Goal: Information Seeking & Learning: Learn about a topic

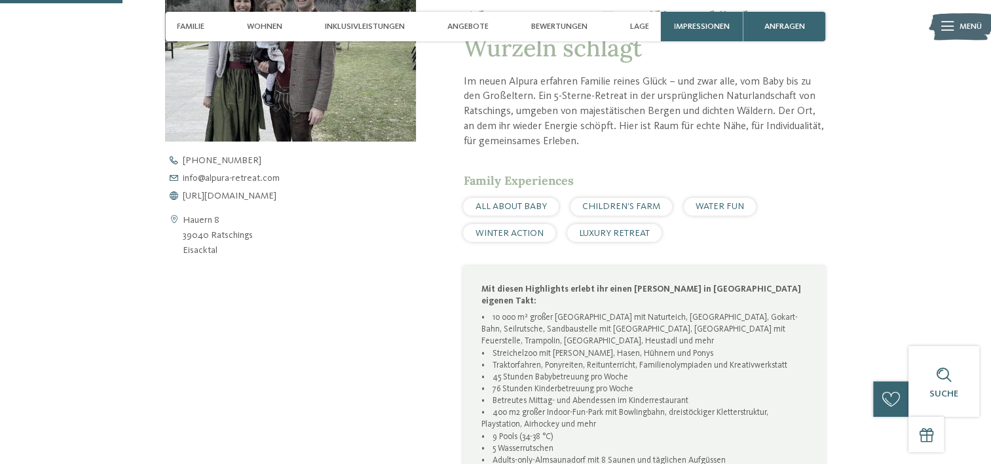
scroll to position [590, 0]
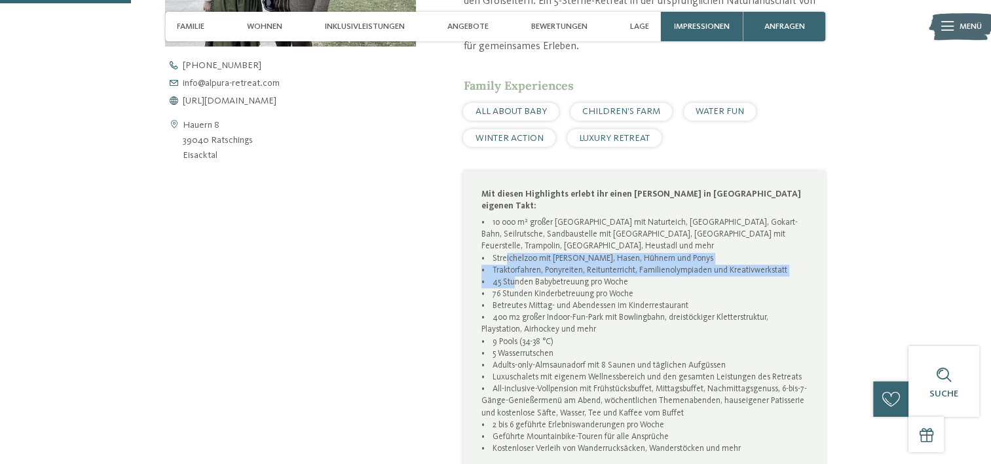
drag, startPoint x: 502, startPoint y: 252, endPoint x: 507, endPoint y: 276, distance: 24.8
click at [507, 276] on p "• 10 000 m² großer [GEOGRAPHIC_DATA] mit Naturteich, [GEOGRAPHIC_DATA], Gokart-…" at bounding box center [644, 347] width 327 height 261
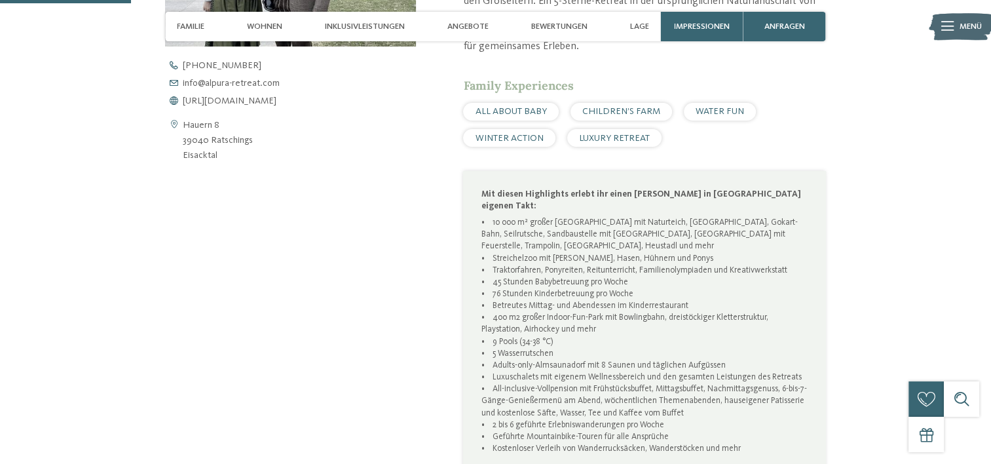
drag, startPoint x: 507, startPoint y: 276, endPoint x: 603, endPoint y: 308, distance: 100.9
click at [603, 308] on p "• 10 000 m² großer [GEOGRAPHIC_DATA] mit Naturteich, [GEOGRAPHIC_DATA], Gokart-…" at bounding box center [644, 347] width 327 height 261
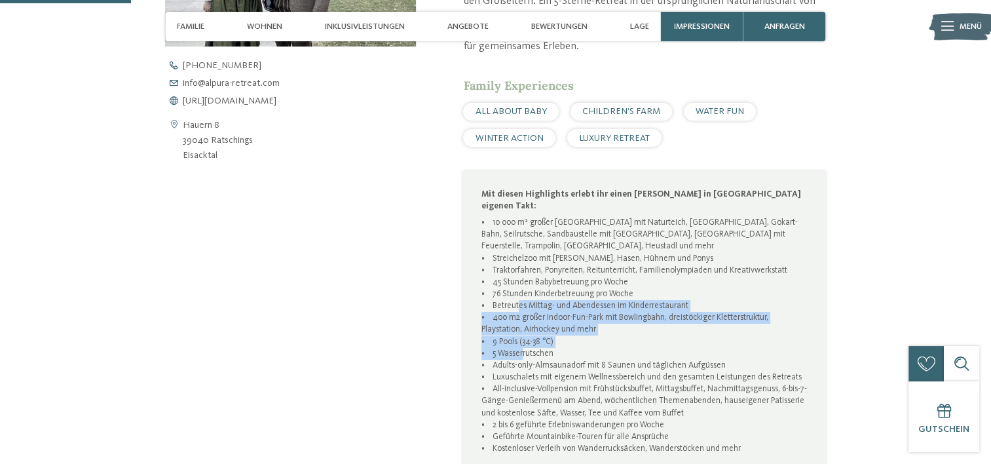
drag, startPoint x: 515, startPoint y: 293, endPoint x: 518, endPoint y: 342, distance: 48.6
click at [518, 342] on p "• 10 000 m² großer [GEOGRAPHIC_DATA] mit Naturteich, [GEOGRAPHIC_DATA], Gokart-…" at bounding box center [644, 347] width 327 height 261
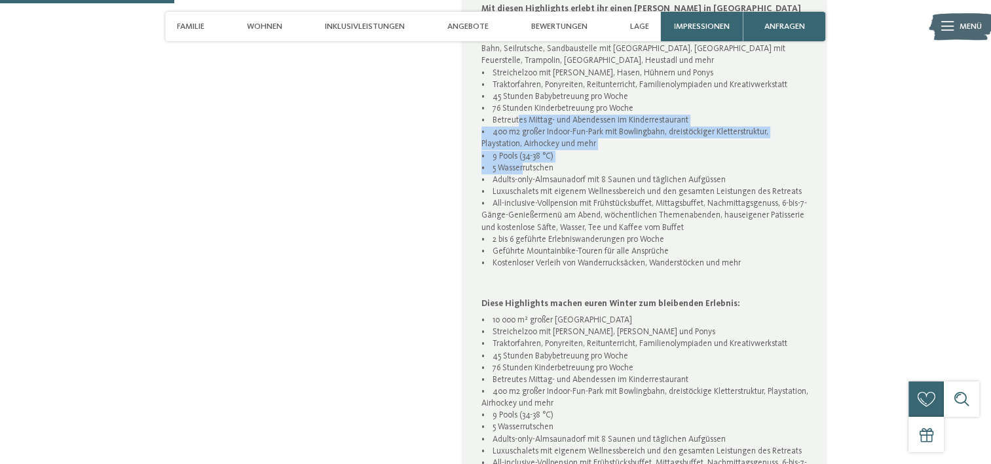
scroll to position [786, 0]
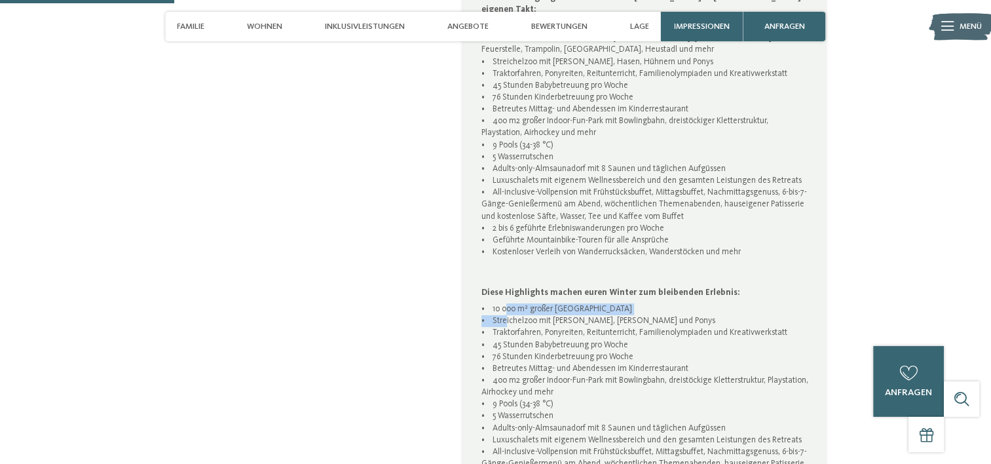
click at [502, 314] on p "• 10 000 m² großer [GEOGRAPHIC_DATA] • Streichelzoo mit Alpakas, Hasen Hühnern …" at bounding box center [644, 433] width 327 height 261
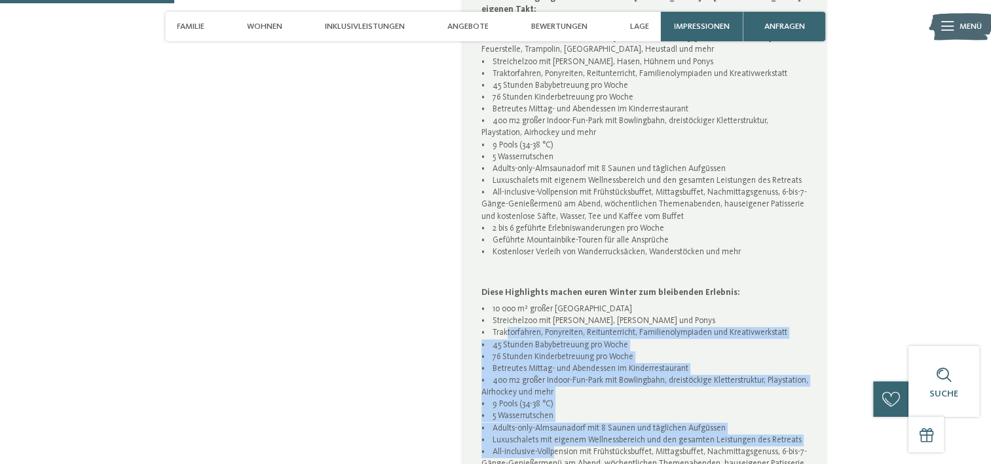
drag, startPoint x: 502, startPoint y: 314, endPoint x: 549, endPoint y: 437, distance: 131.9
click at [549, 437] on p "• 10 000 m² großer [GEOGRAPHIC_DATA] • Streichelzoo mit Alpakas, Hasen Hühnern …" at bounding box center [644, 433] width 327 height 261
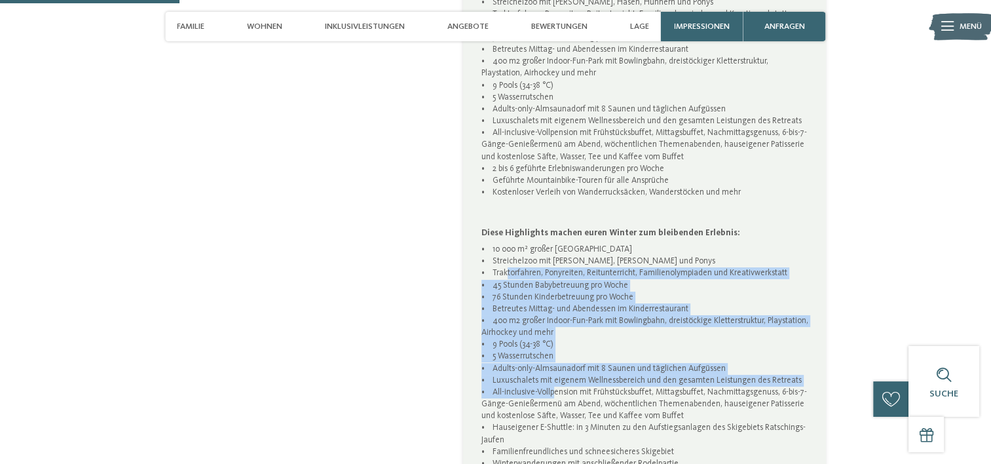
scroll to position [917, 0]
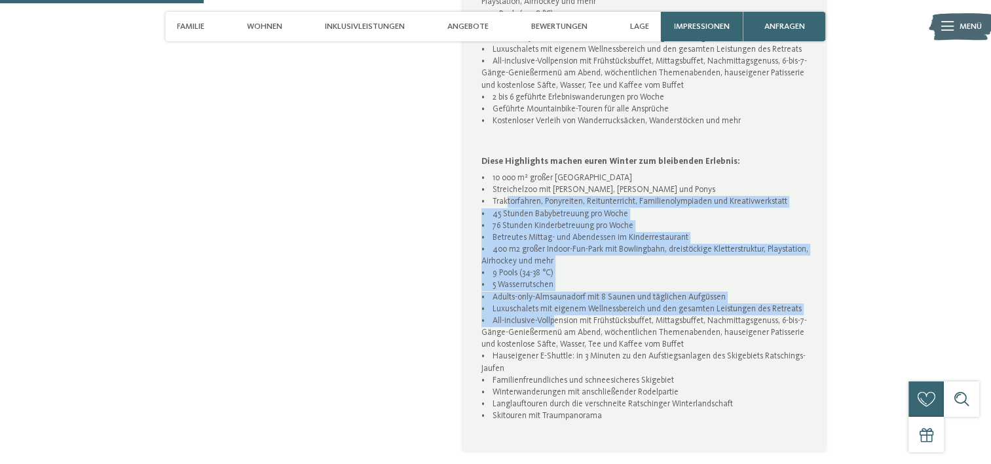
drag, startPoint x: 676, startPoint y: 307, endPoint x: 672, endPoint y: 367, distance: 60.4
click at [672, 367] on p "• 10 000 m² großer [GEOGRAPHIC_DATA] • Streichelzoo mit Alpakas, Hasen Hühnern …" at bounding box center [644, 302] width 327 height 261
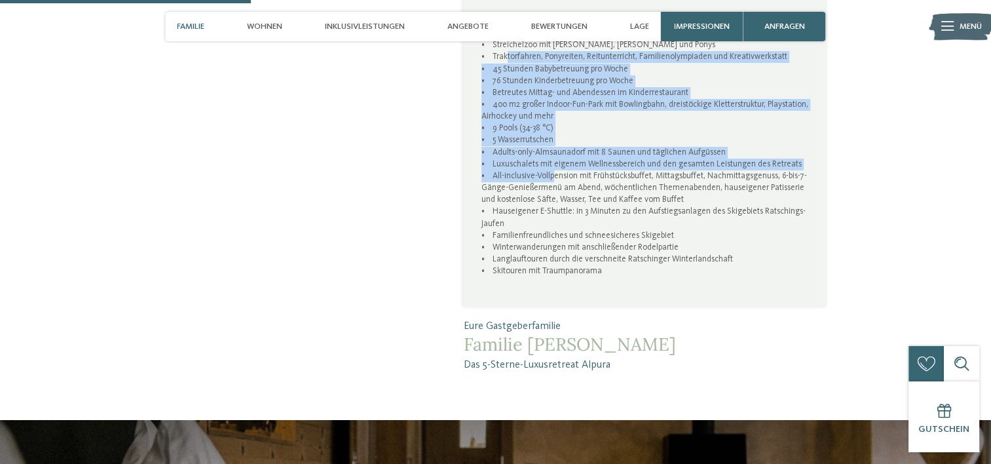
scroll to position [1048, 0]
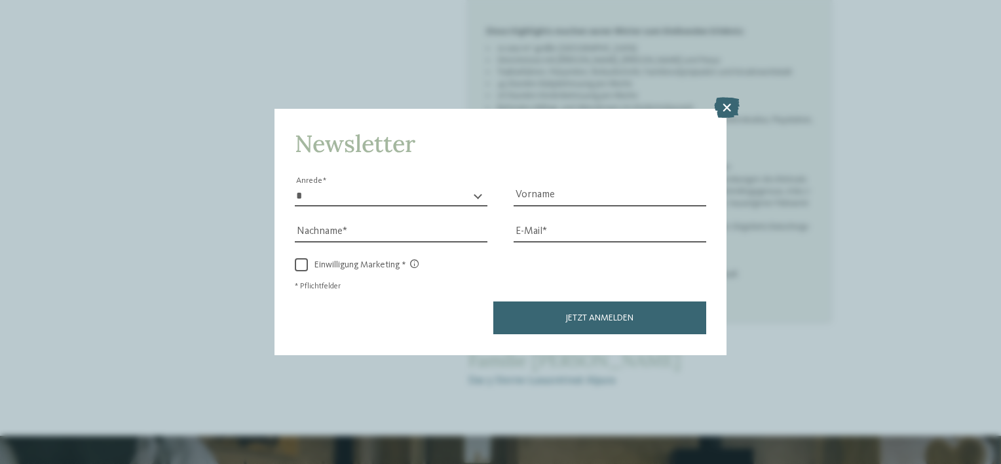
click at [728, 109] on icon at bounding box center [727, 108] width 26 height 21
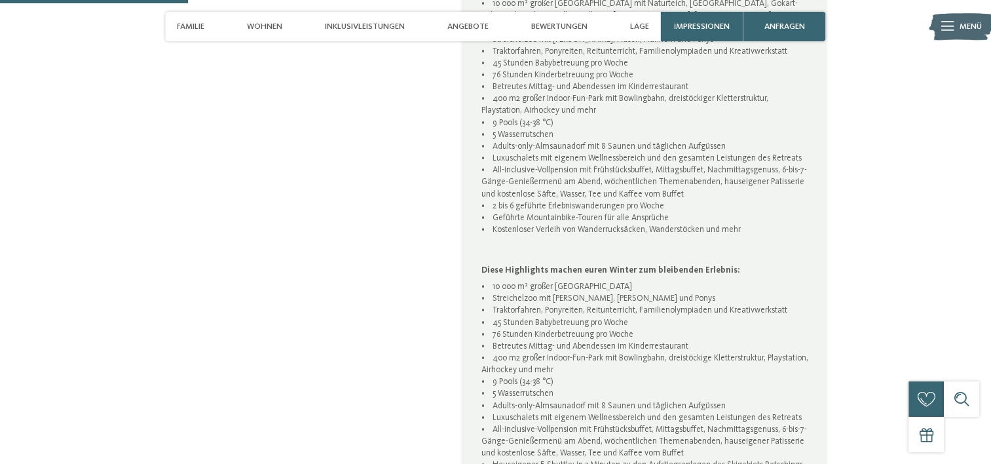
scroll to position [786, 0]
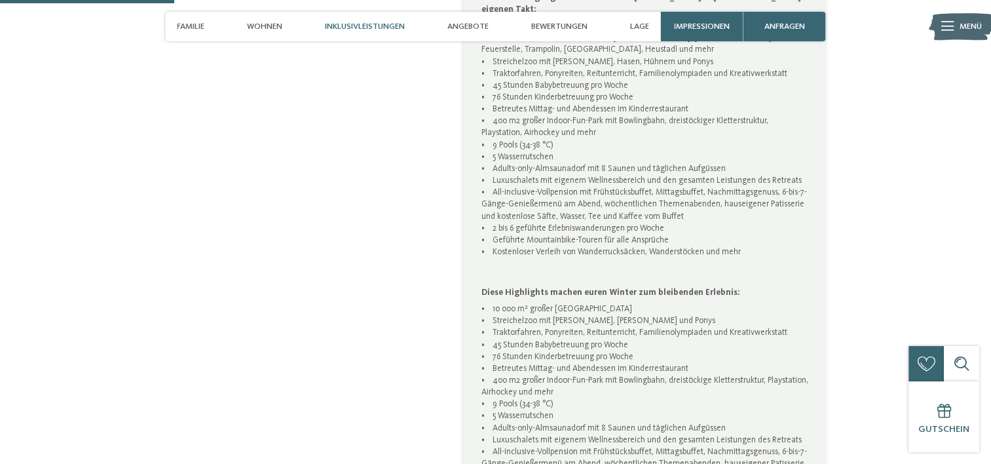
click at [388, 29] on span "Inklusivleistungen" at bounding box center [365, 27] width 80 height 10
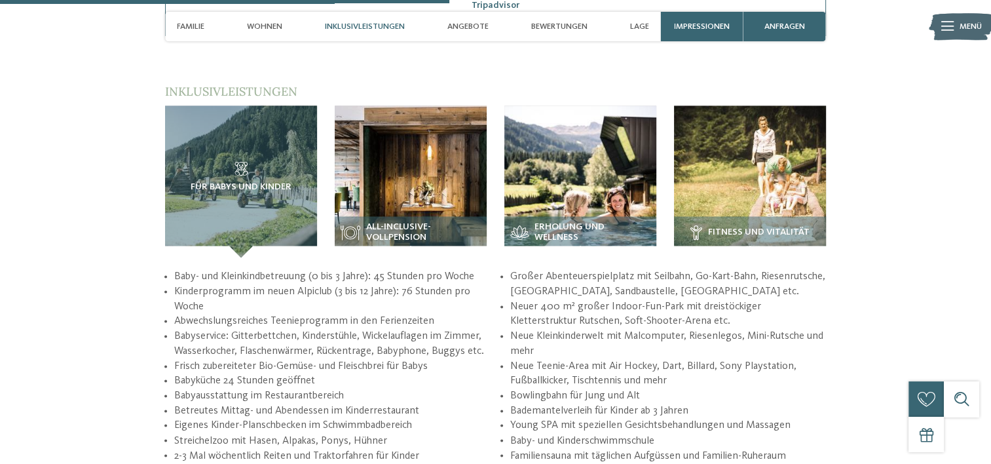
scroll to position [2102, 0]
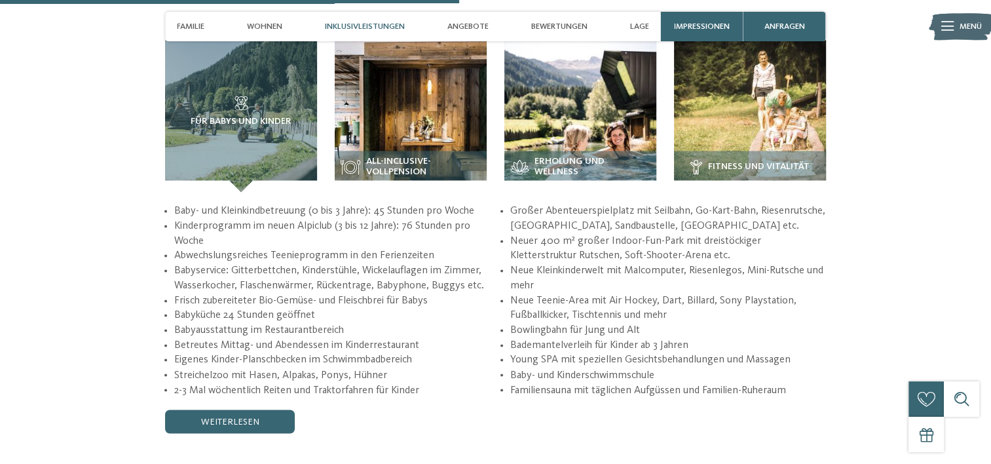
click at [264, 397] on div "Baby- und Kleinkindbetreuung (0 bis 3 Jahre): 45 Stunden pro Woche Kinderprogra…" at bounding box center [495, 318] width 661 height 229
click at [253, 409] on link "weiterlesen" at bounding box center [230, 421] width 130 height 24
